Goal: Task Accomplishment & Management: Use online tool/utility

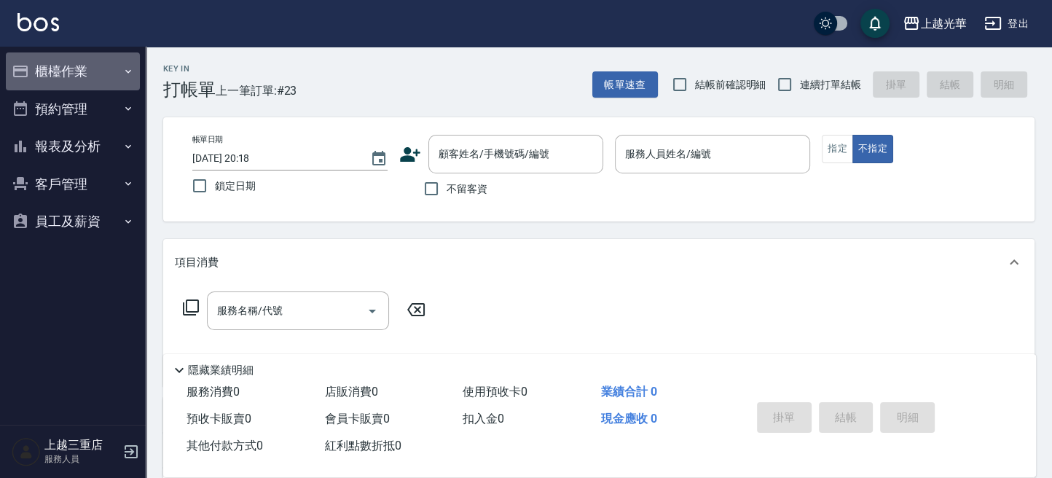
click at [90, 77] on button "櫃檯作業" at bounding box center [73, 71] width 134 height 38
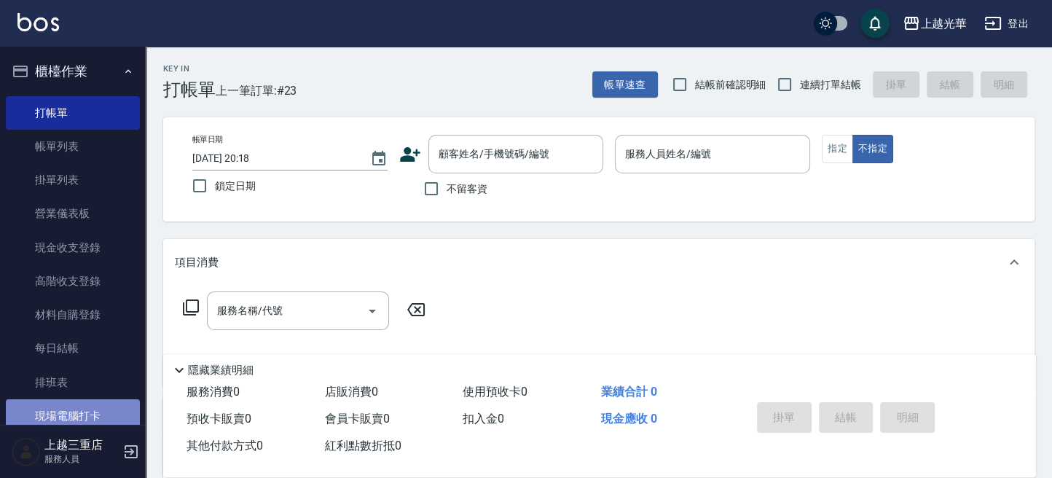
click at [76, 412] on link "現場電腦打卡" at bounding box center [73, 416] width 134 height 34
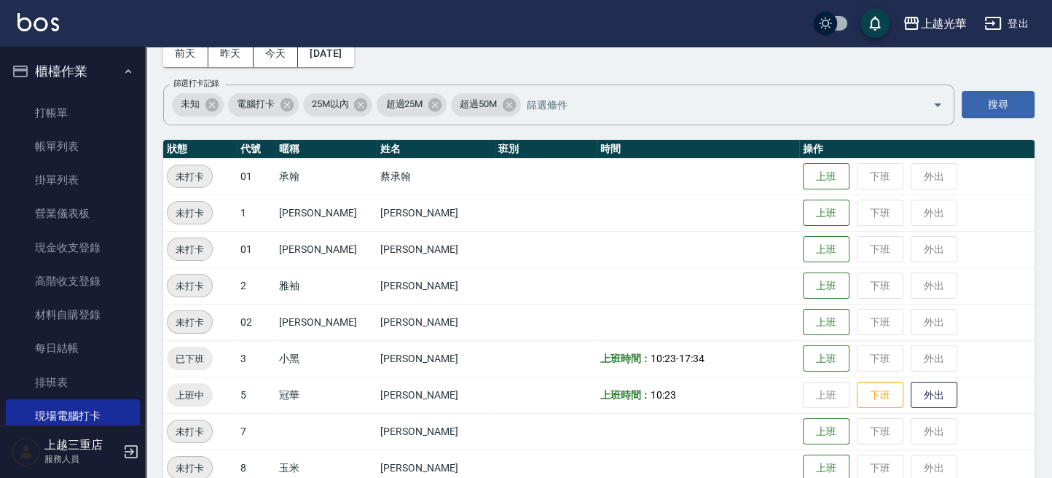
scroll to position [194, 0]
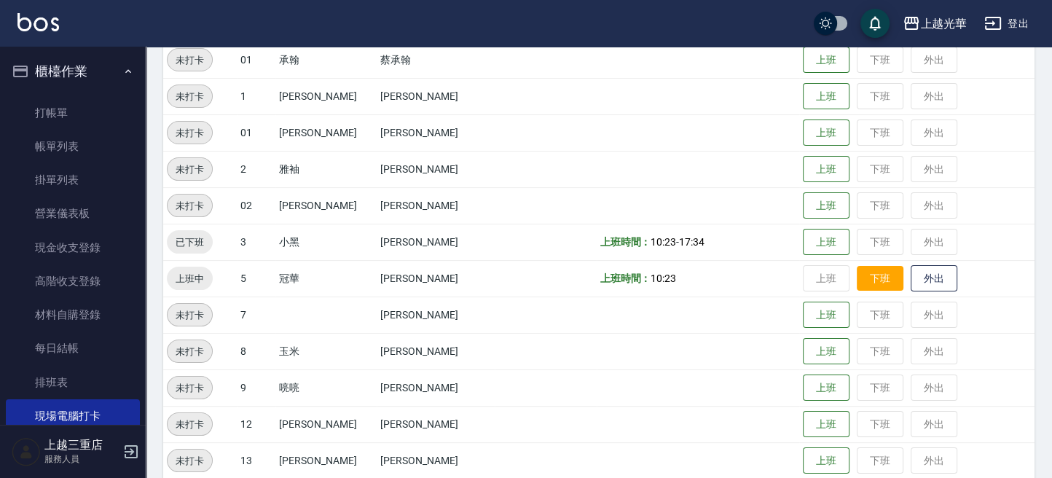
click at [857, 278] on button "下班" at bounding box center [880, 278] width 47 height 25
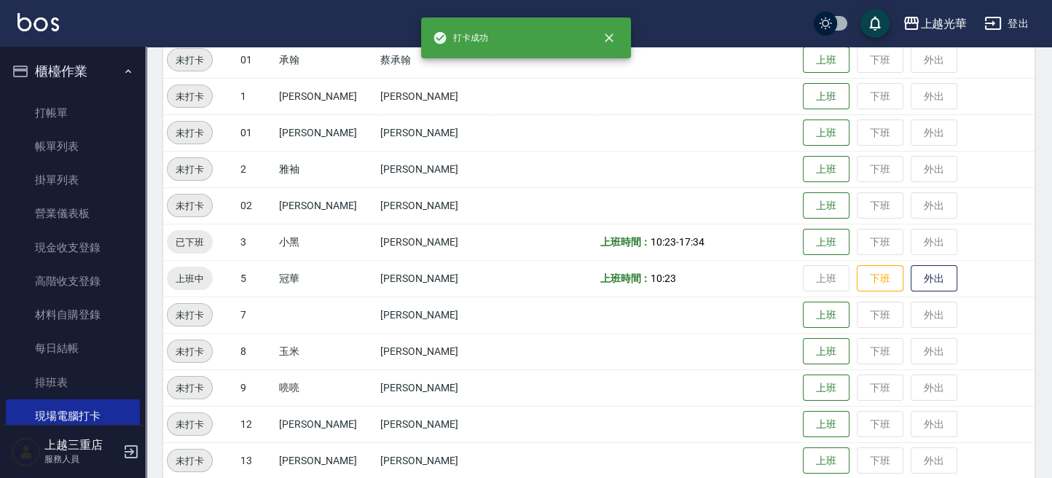
scroll to position [291, 0]
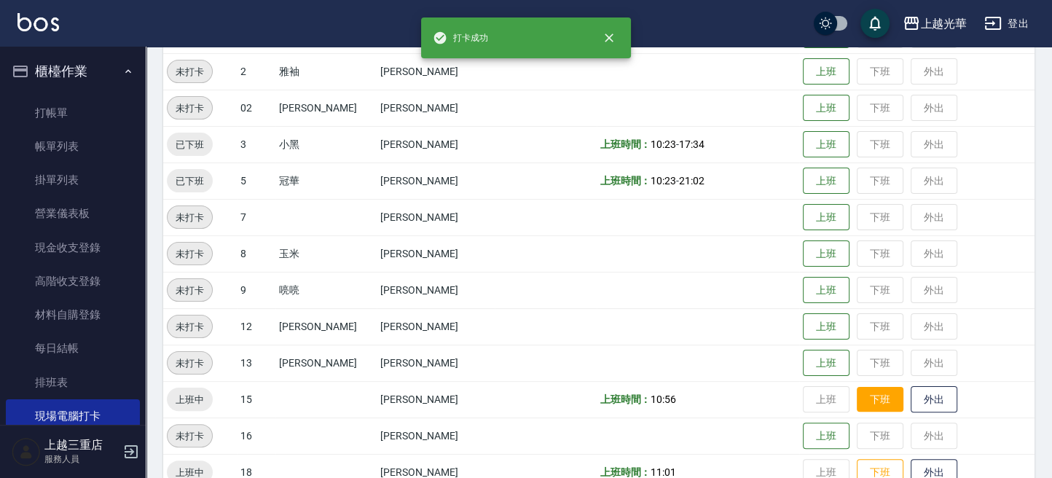
click at [857, 403] on button "下班" at bounding box center [880, 399] width 47 height 25
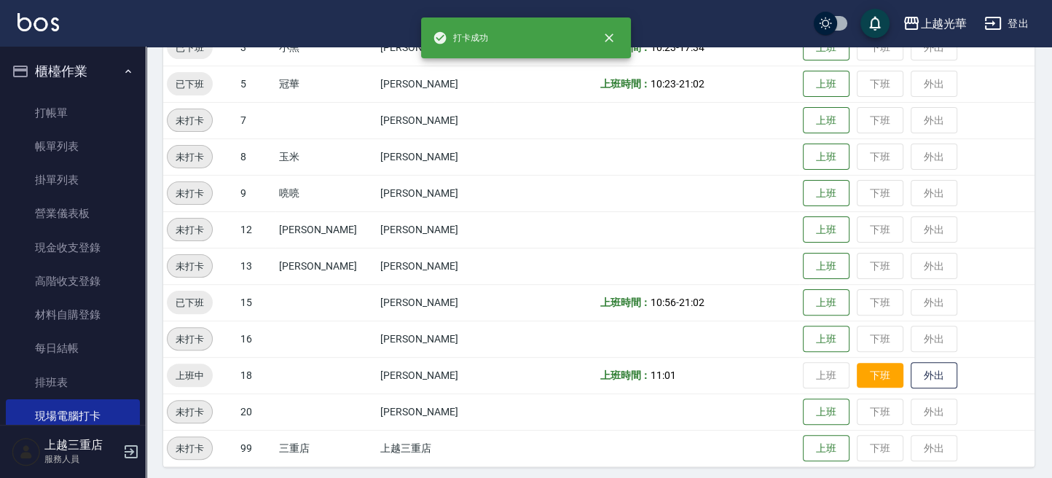
click at [857, 379] on button "下班" at bounding box center [880, 375] width 47 height 25
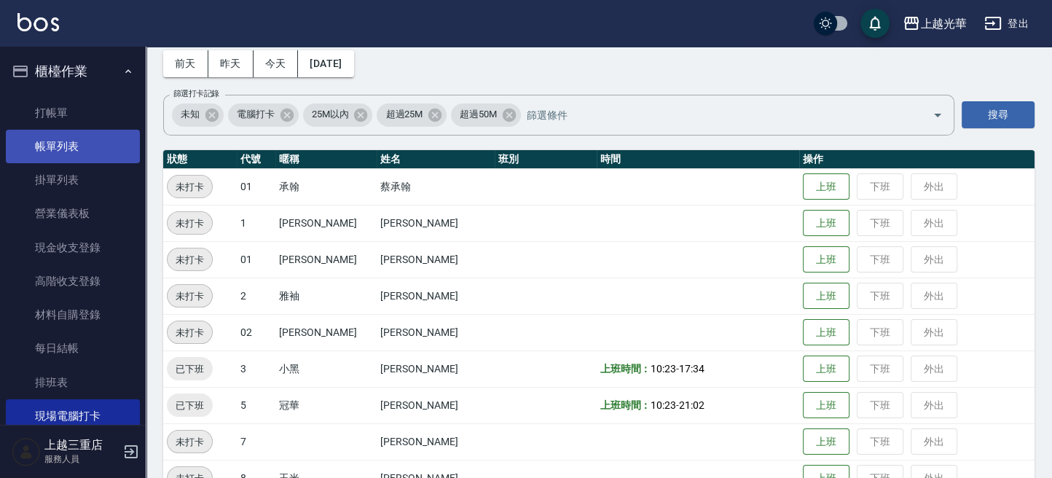
scroll to position [0, 0]
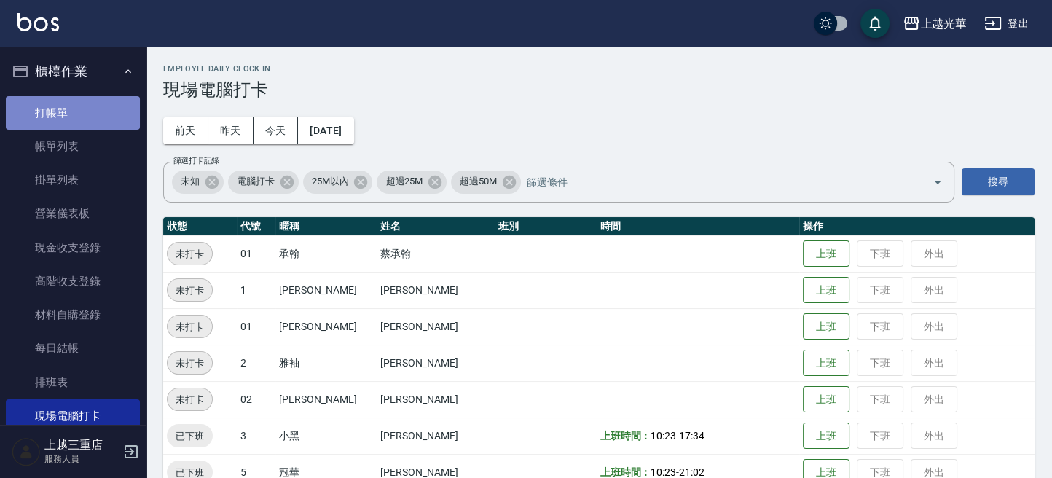
click at [84, 107] on link "打帳單" at bounding box center [73, 113] width 134 height 34
